Goal: Transaction & Acquisition: Download file/media

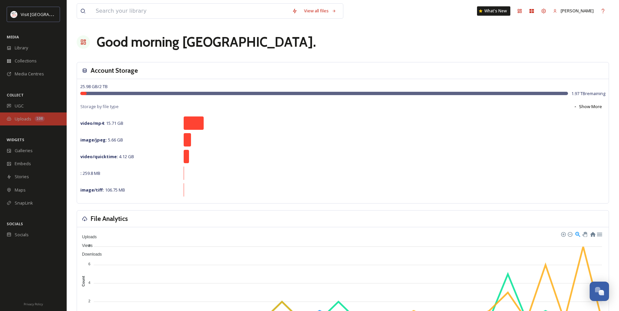
click at [20, 122] on span "Uploads" at bounding box center [23, 119] width 17 height 6
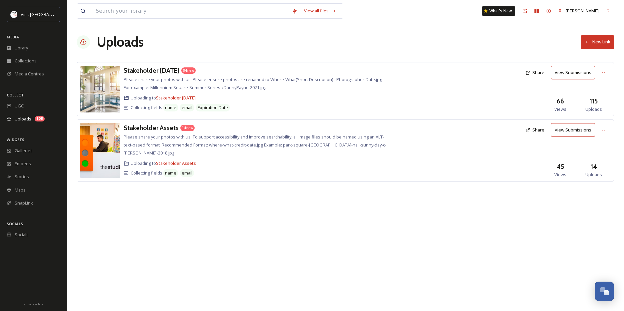
click at [261, 136] on span "Please share your photos with us. To support accessibility and improve searchab…" at bounding box center [255, 145] width 263 height 22
click at [148, 123] on div "Stakeholder Assets 14 new Please share your photos with us. To support accessib…" at bounding box center [345, 150] width 537 height 62
click at [147, 132] on div "Stakeholder Assets" at bounding box center [151, 128] width 55 height 10
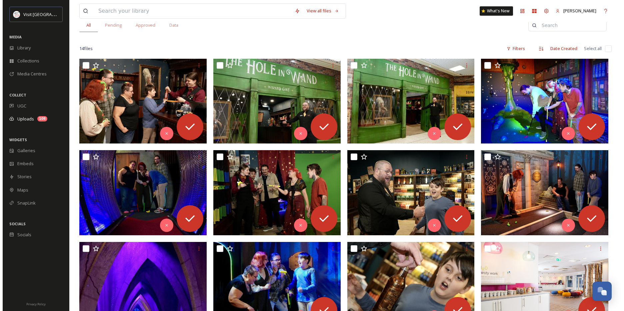
scroll to position [67, 0]
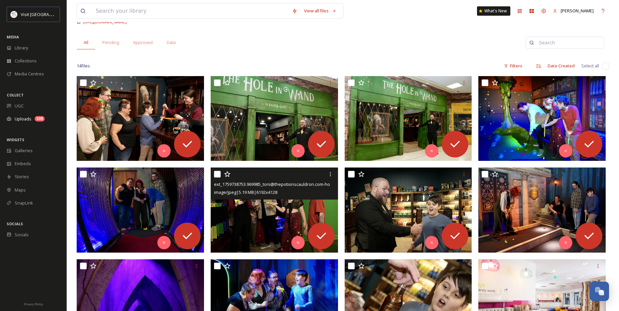
click at [270, 216] on img at bounding box center [274, 209] width 127 height 85
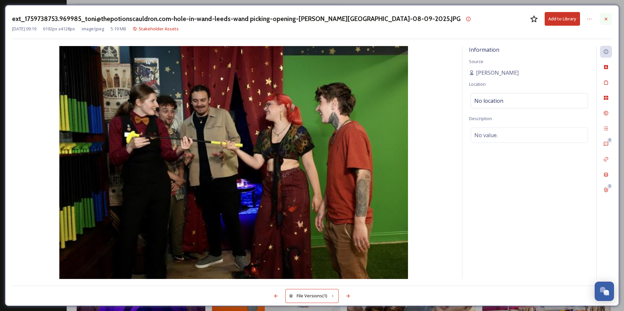
click at [602, 18] on div at bounding box center [606, 19] width 12 height 12
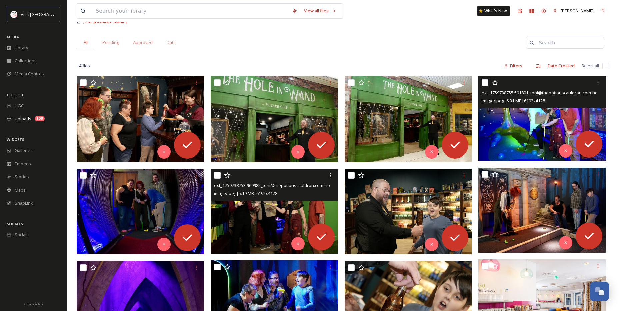
click at [547, 126] on img at bounding box center [541, 118] width 127 height 85
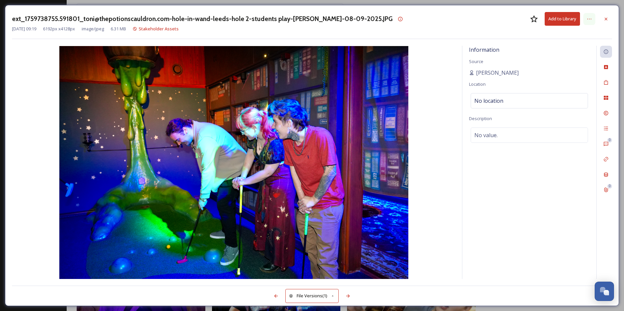
click at [588, 17] on icon at bounding box center [589, 18] width 5 height 5
click at [588, 21] on icon at bounding box center [589, 18] width 5 height 5
click at [510, 175] on div "Information Source [PERSON_NAME] Location No location Description No value." at bounding box center [529, 162] width 134 height 233
click at [554, 20] on button "Add to Library" at bounding box center [562, 19] width 35 height 14
click at [554, 20] on button "Download" at bounding box center [562, 19] width 35 height 14
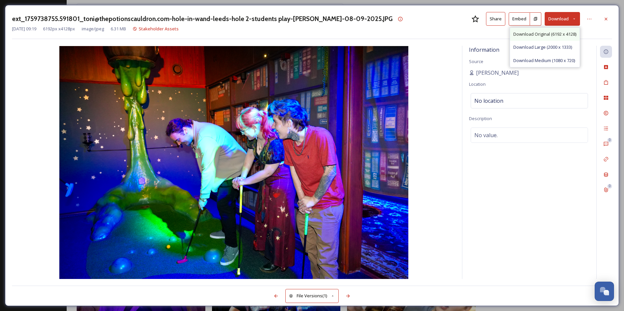
click at [550, 38] on div "Download Original (6192 x 4128)" at bounding box center [545, 34] width 70 height 13
